Goal: Register for event/course

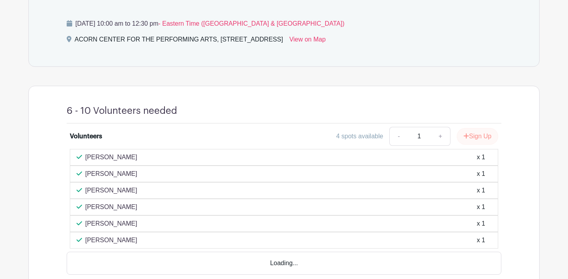
scroll to position [361, 0]
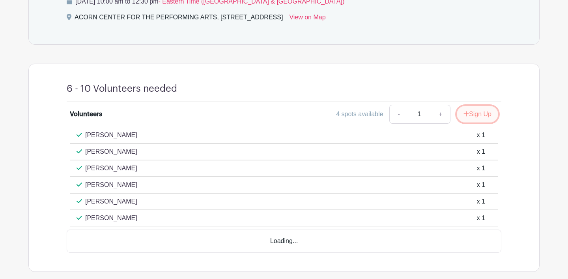
click at [476, 114] on button "Sign Up" at bounding box center [477, 114] width 41 height 17
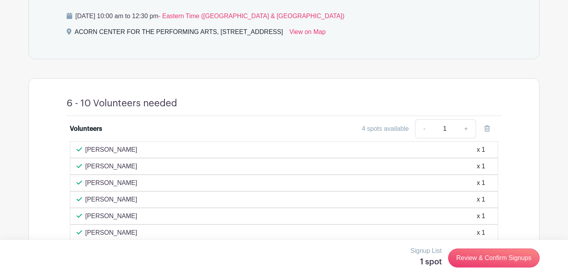
scroll to position [347, 0]
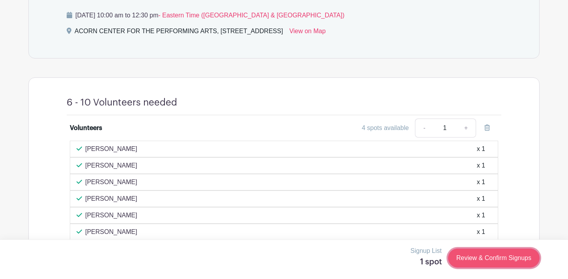
click at [485, 257] on link "Review & Confirm Signups" at bounding box center [494, 257] width 92 height 19
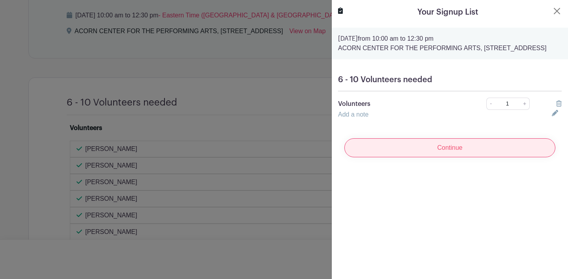
click at [449, 157] on input "Continue" at bounding box center [450, 147] width 211 height 19
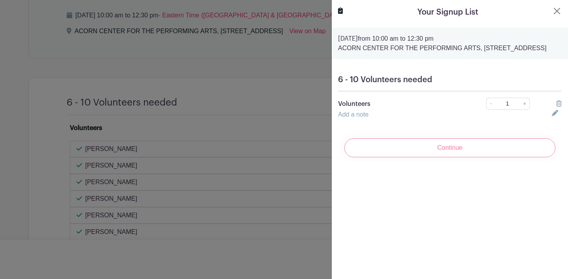
click at [446, 158] on div "Continue" at bounding box center [450, 148] width 224 height 32
click at [434, 196] on div "Your Signup List [DATE] 10:00 am to 12:30 pm ACORN CENTER FOR THE PERFORMING AR…" at bounding box center [449, 139] width 237 height 279
click at [363, 118] on link "Add a note" at bounding box center [353, 114] width 30 height 7
click at [439, 169] on div "Continue" at bounding box center [450, 157] width 224 height 32
click at [554, 121] on icon at bounding box center [554, 119] width 4 height 4
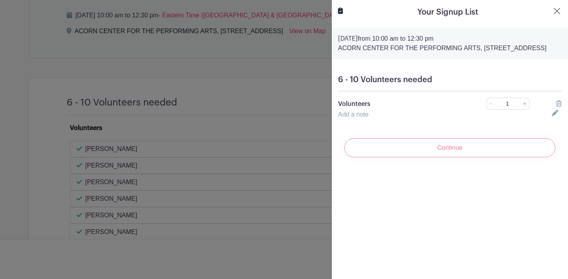
click at [449, 157] on div "Continue" at bounding box center [450, 148] width 224 height 32
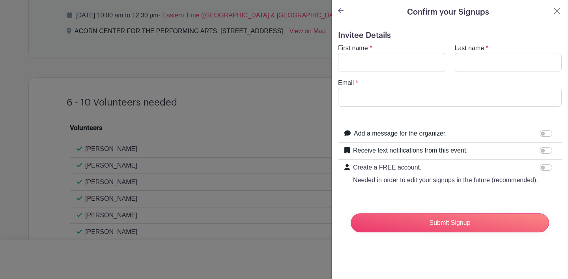
click at [341, 10] on icon at bounding box center [341, 10] width 6 height 6
click at [558, 10] on button "Close" at bounding box center [556, 10] width 9 height 9
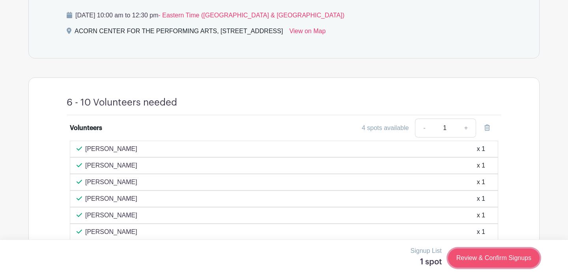
click at [479, 256] on link "Review & Confirm Signups" at bounding box center [494, 257] width 92 height 19
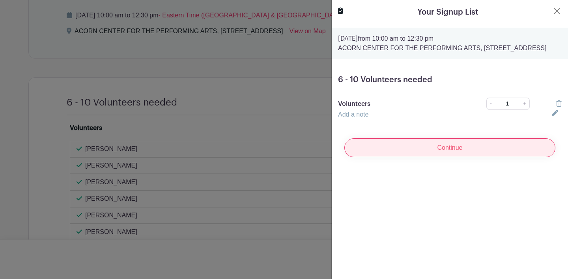
click at [461, 157] on input "Continue" at bounding box center [450, 147] width 211 height 19
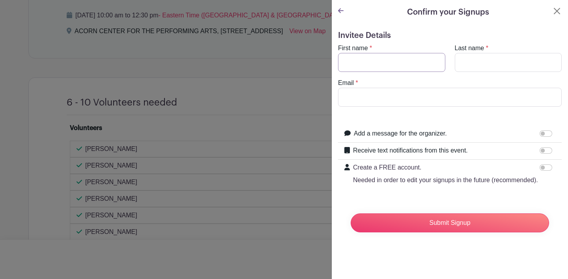
click at [369, 63] on input "First name" at bounding box center [391, 62] width 107 height 19
type input "[PERSON_NAME]"
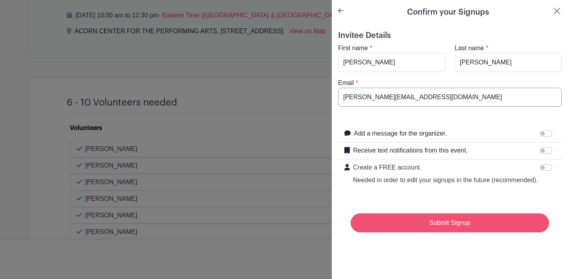
type input "[PERSON_NAME][EMAIL_ADDRESS][DOMAIN_NAME]"
click at [453, 224] on input "Submit Signup" at bounding box center [450, 222] width 199 height 19
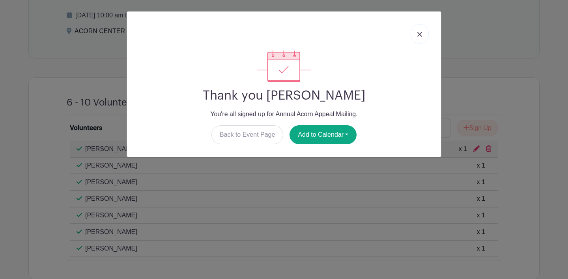
click at [421, 35] on img at bounding box center [420, 34] width 5 height 5
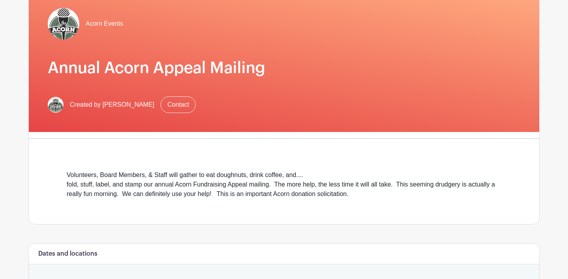
scroll to position [0, 0]
